Goal: Find specific fact: Find contact information

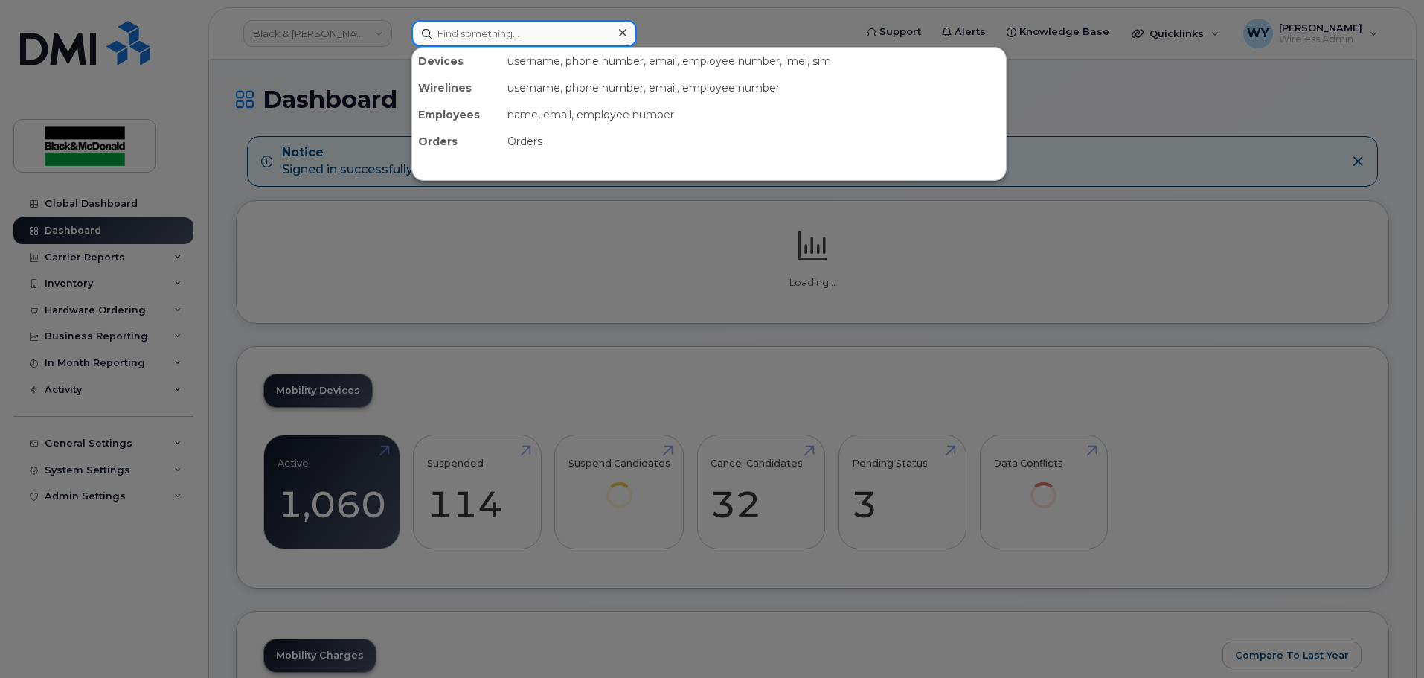
click at [512, 37] on input at bounding box center [523, 33] width 225 height 27
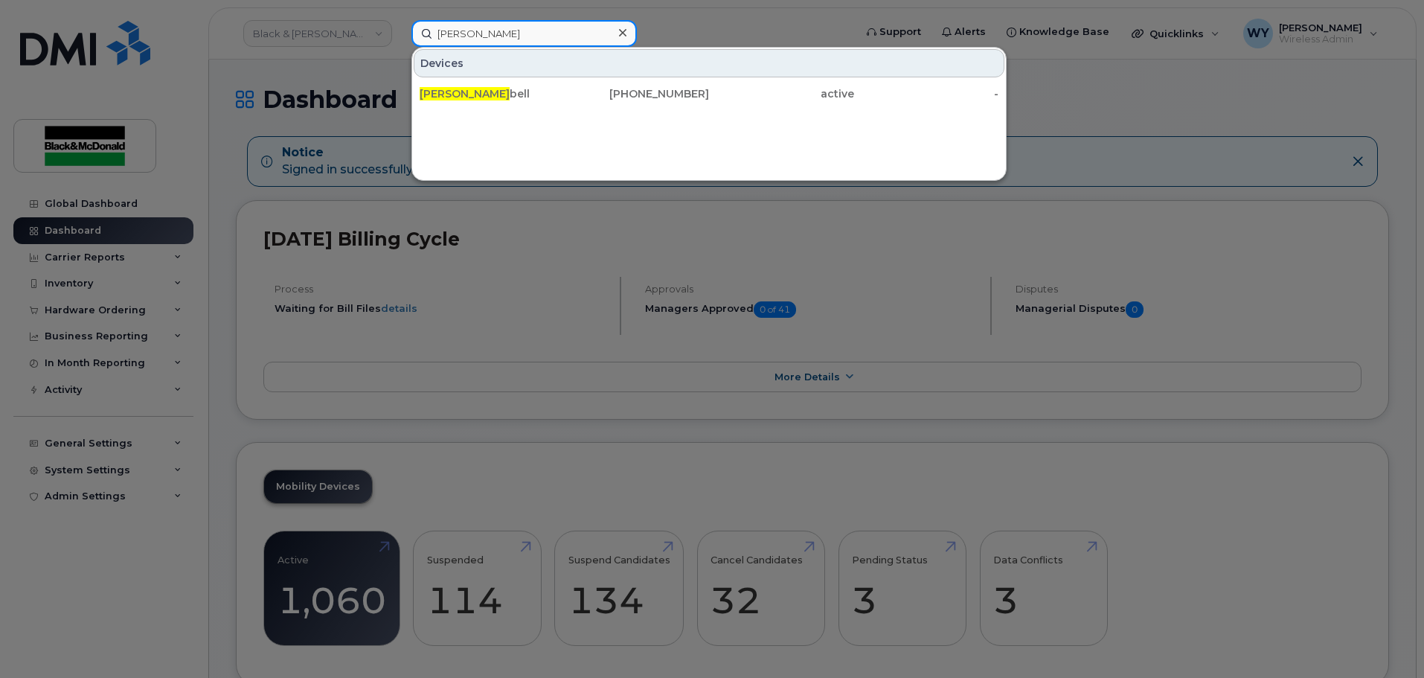
type input "[PERSON_NAME]"
click at [1345, 82] on div at bounding box center [712, 339] width 1424 height 678
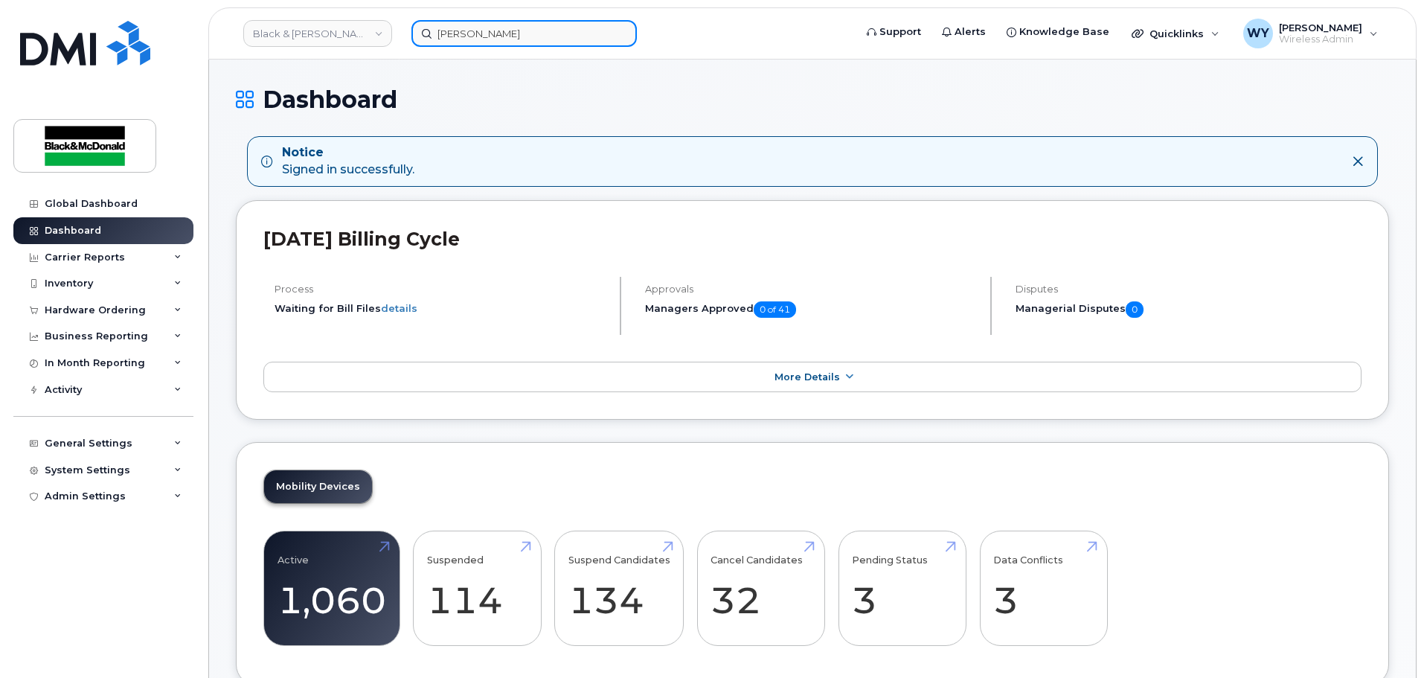
click at [566, 39] on input "[PERSON_NAME]" at bounding box center [523, 33] width 225 height 27
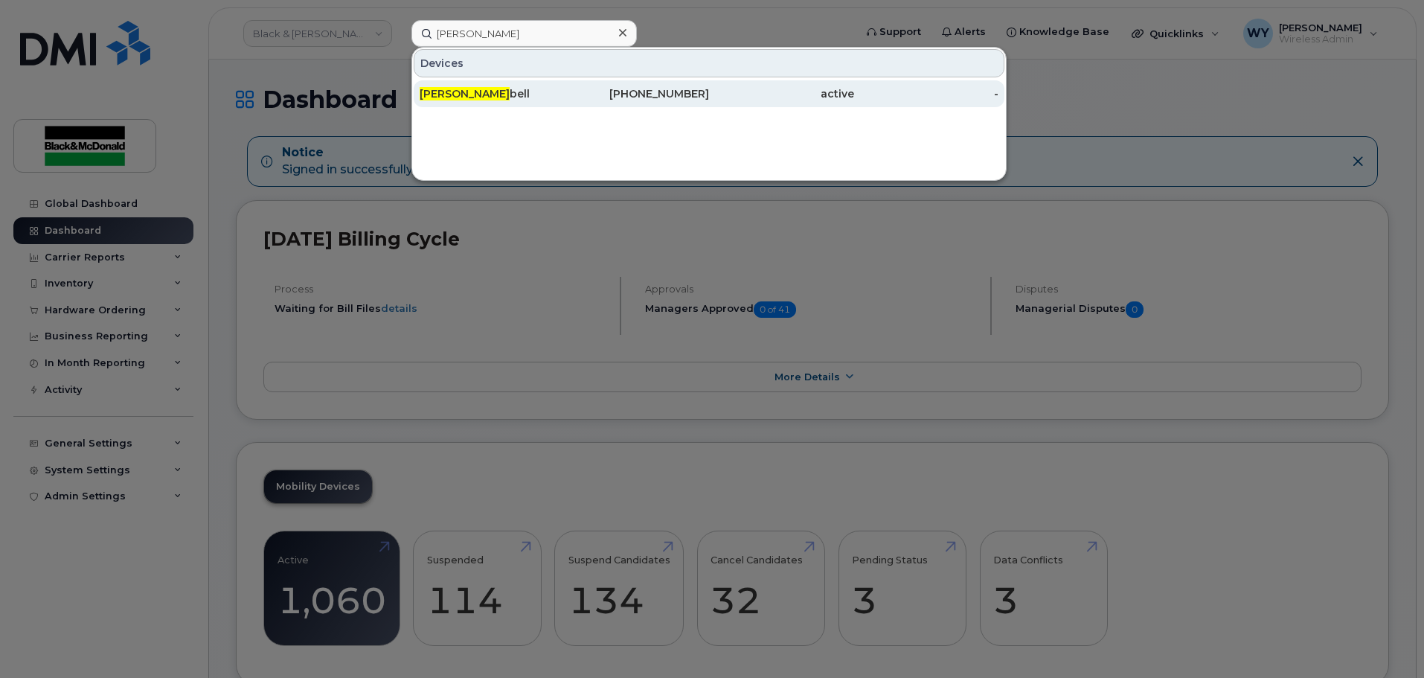
click at [709, 102] on div "[PHONE_NUMBER]" at bounding box center [781, 93] width 145 height 27
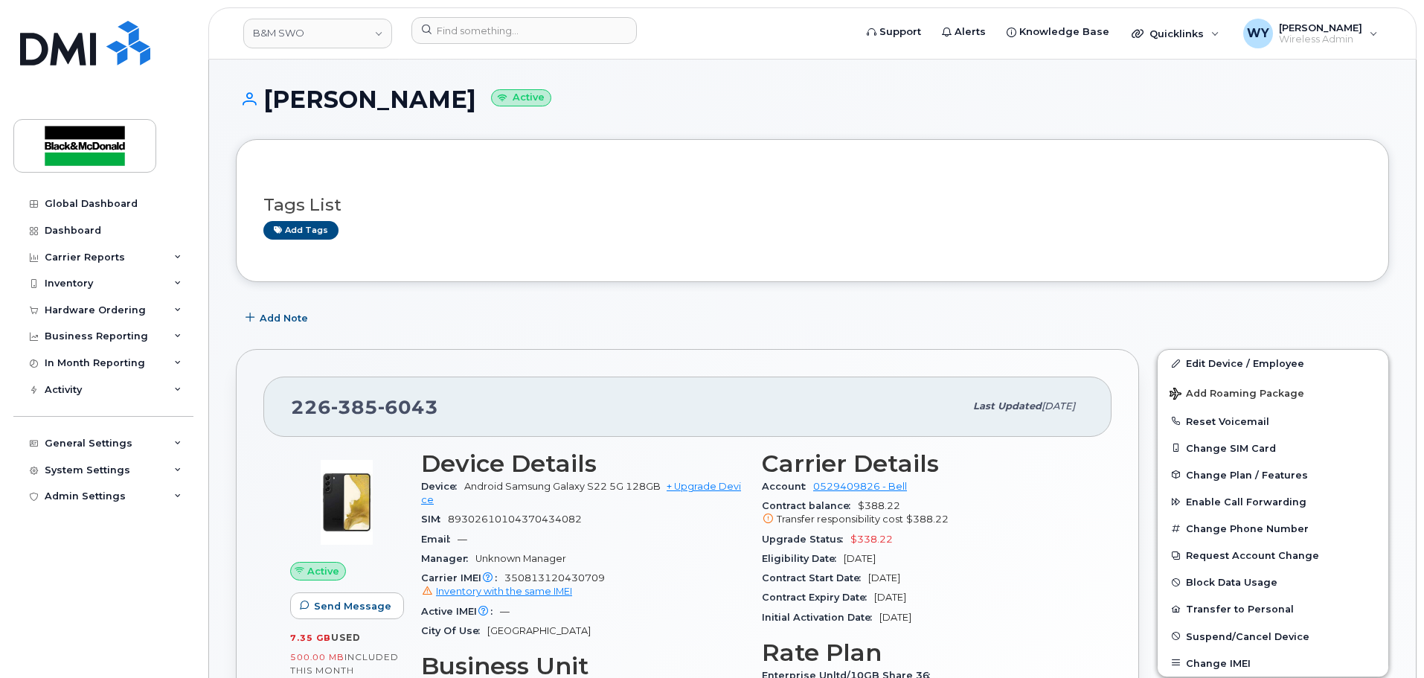
click at [1108, 106] on h1 "Ryan Campbell Active" at bounding box center [812, 99] width 1153 height 26
